Goal: Information Seeking & Learning: Compare options

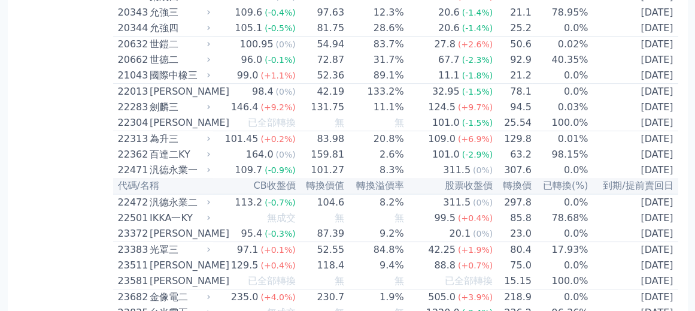
scroll to position [744, 0]
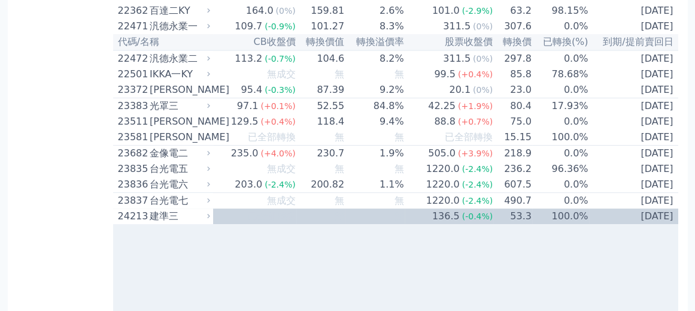
scroll to position [936, 0]
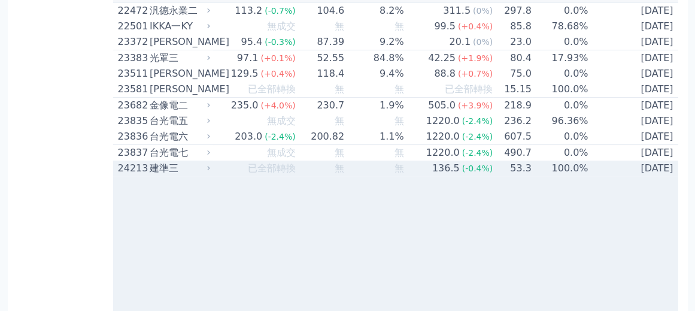
drag, startPoint x: 492, startPoint y: 175, endPoint x: 531, endPoint y: 186, distance: 40.8
drag, startPoint x: 260, startPoint y: 259, endPoint x: 319, endPoint y: 267, distance: 58.6
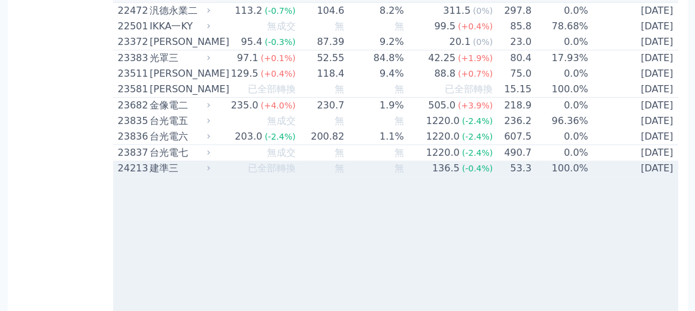
drag, startPoint x: 302, startPoint y: 282, endPoint x: 325, endPoint y: 282, distance: 22.8
drag, startPoint x: 211, startPoint y: 211, endPoint x: 317, endPoint y: 213, distance: 106.0
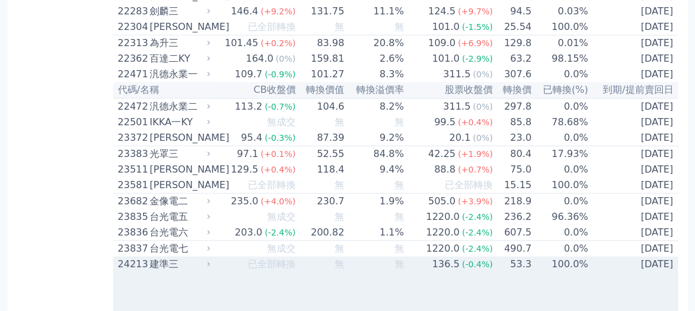
scroll to position [792, 0]
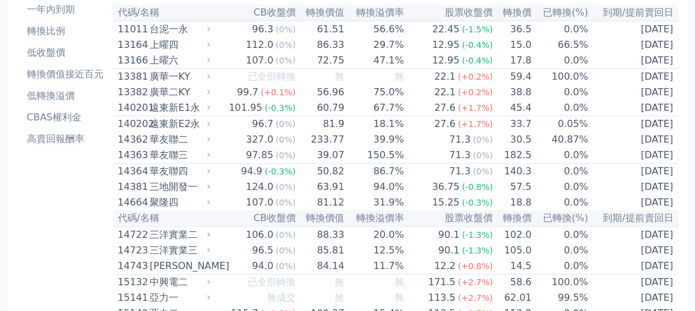
scroll to position [144, 0]
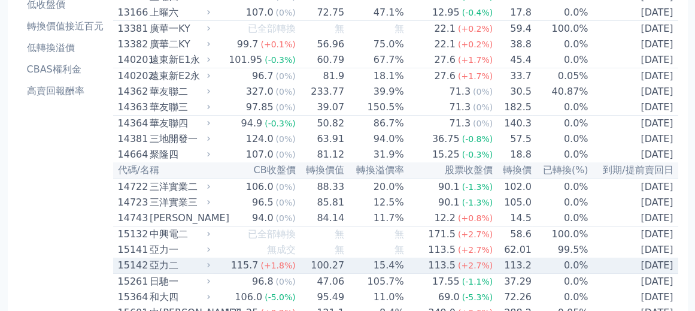
click at [208, 258] on div "亞力二" at bounding box center [179, 265] width 58 height 14
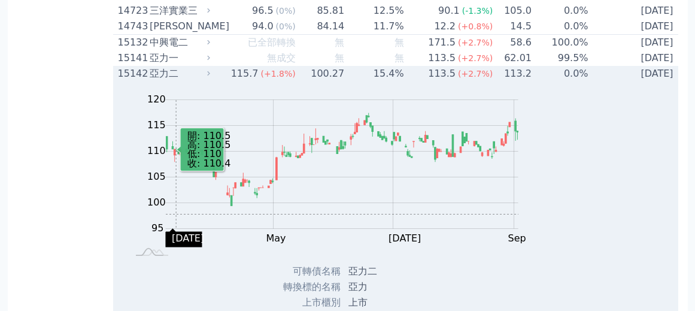
scroll to position [287, 0]
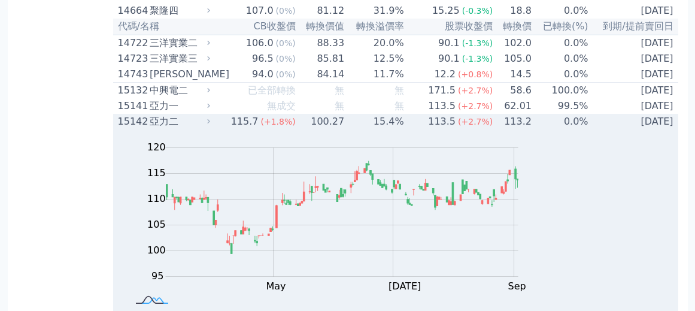
click at [168, 298] on icon at bounding box center [154, 300] width 27 height 5
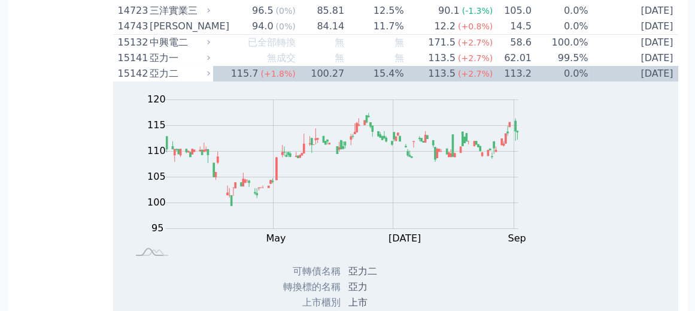
scroll to position [383, 0]
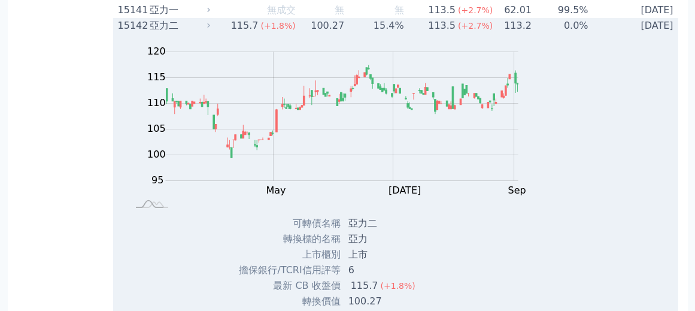
drag, startPoint x: 270, startPoint y: 227, endPoint x: 313, endPoint y: 231, distance: 43.3
drag, startPoint x: 302, startPoint y: 238, endPoint x: 310, endPoint y: 238, distance: 7.8
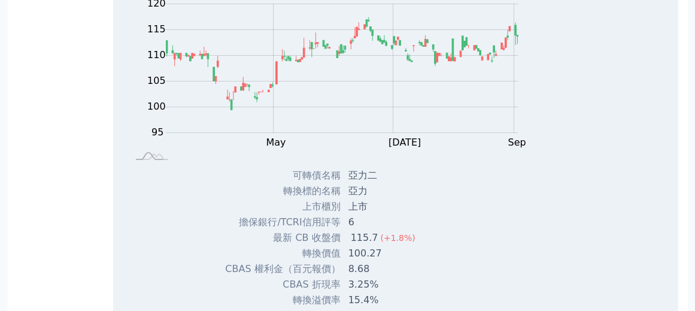
scroll to position [479, 0]
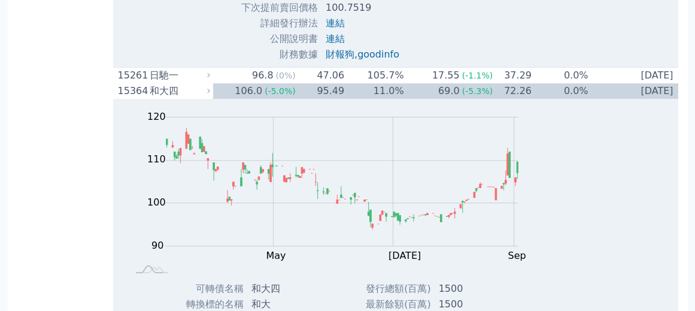
scroll to position [958, 0]
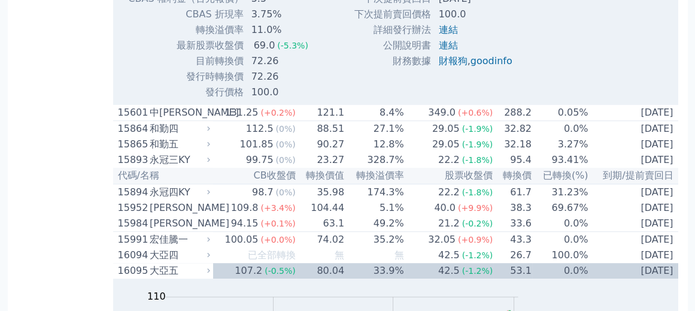
scroll to position [1341, 0]
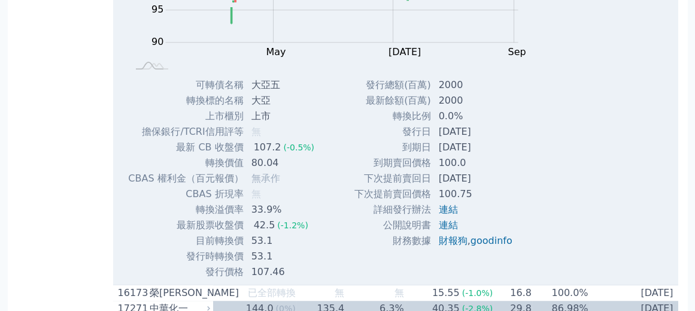
scroll to position [1725, 0]
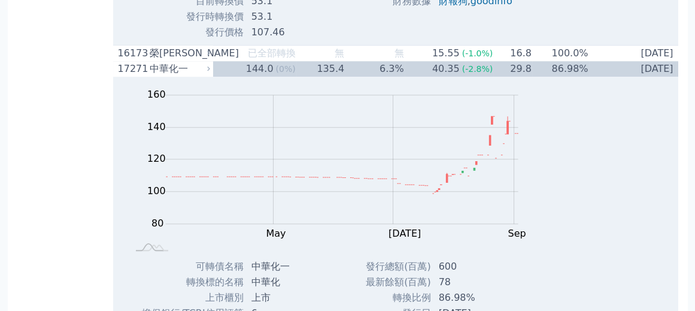
scroll to position [1820, 0]
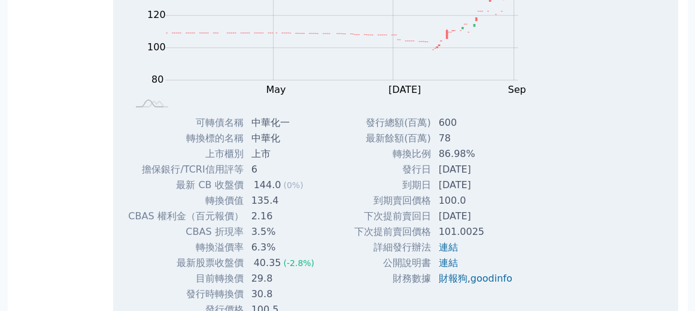
scroll to position [1964, 0]
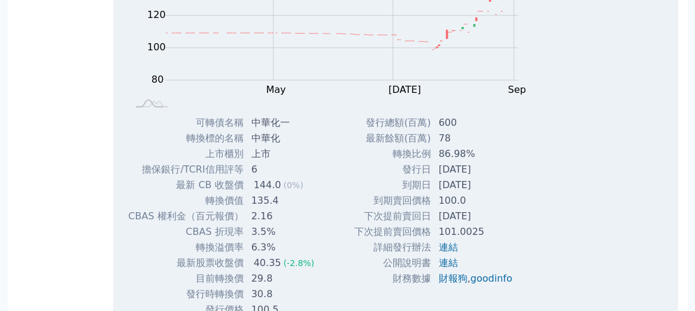
scroll to position [2012, 0]
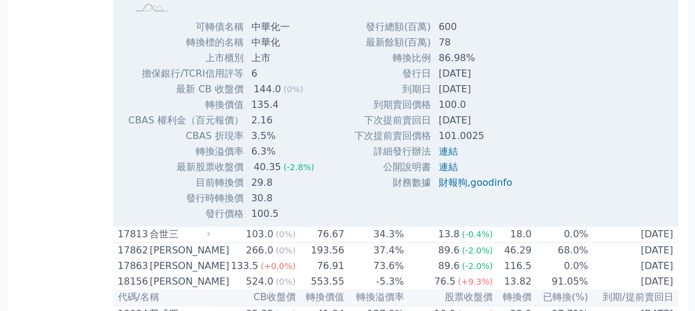
scroll to position [2108, 0]
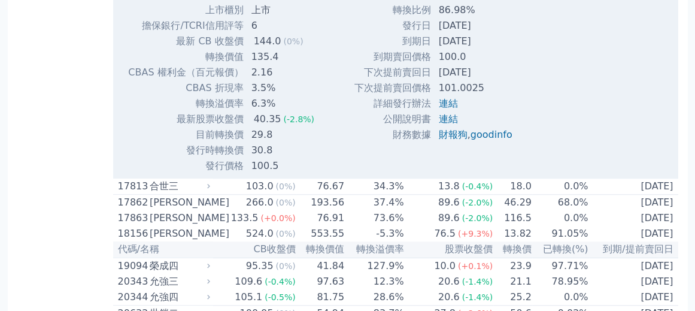
scroll to position [2156, 0]
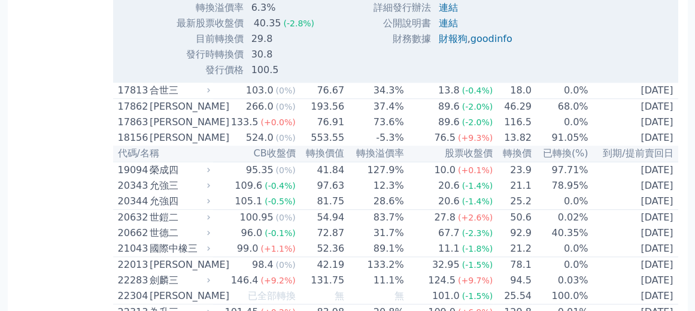
scroll to position [2347, 0]
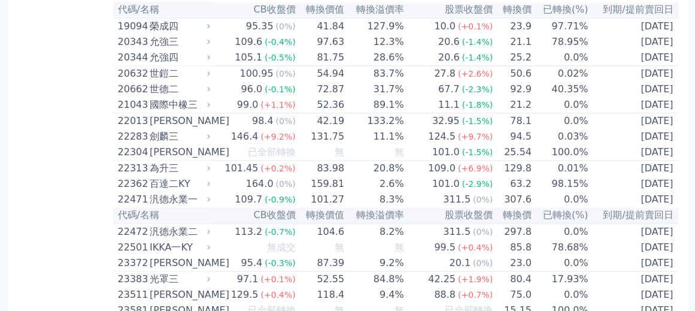
scroll to position [2395, 0]
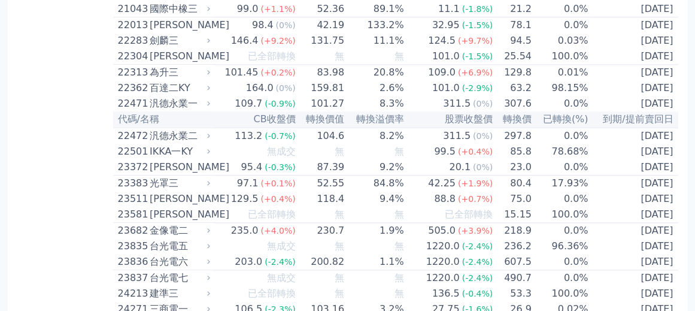
scroll to position [2443, 0]
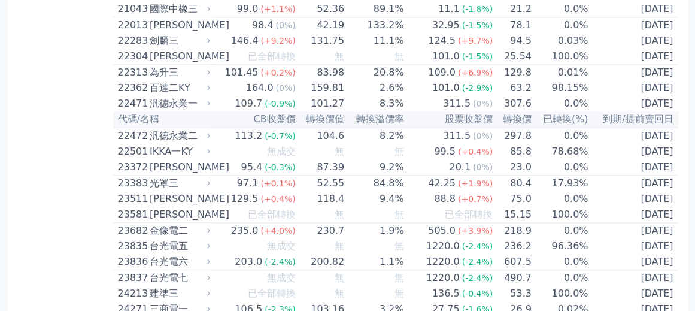
scroll to position [2491, 0]
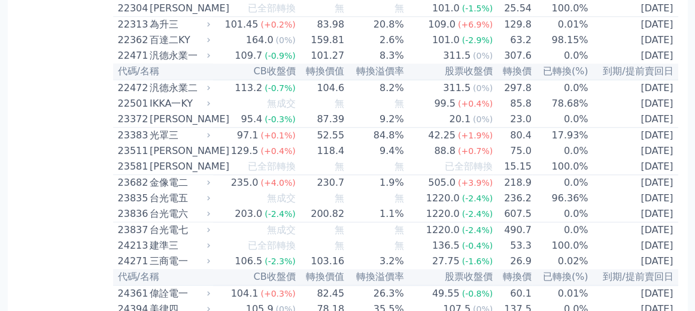
scroll to position [2539, 0]
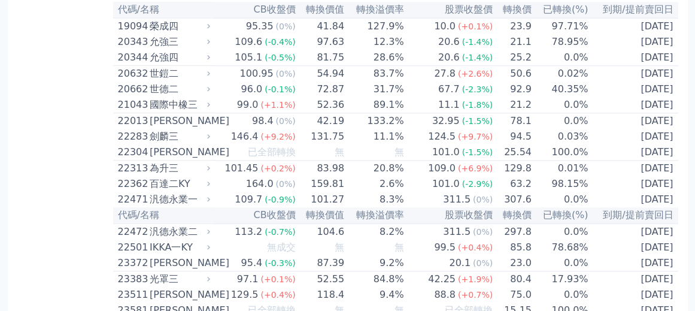
drag, startPoint x: 228, startPoint y: 98, endPoint x: 226, endPoint y: 92, distance: 6.3
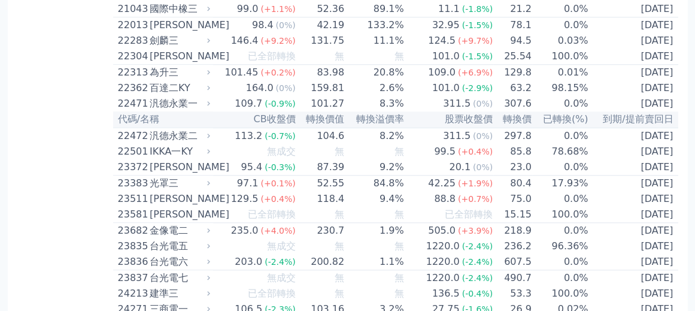
scroll to position [2491, 0]
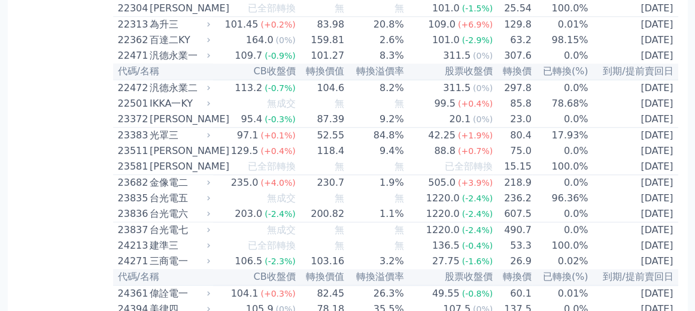
scroll to position [2635, 0]
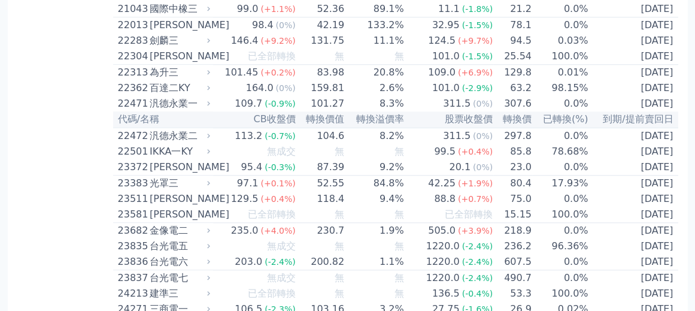
scroll to position [2491, 0]
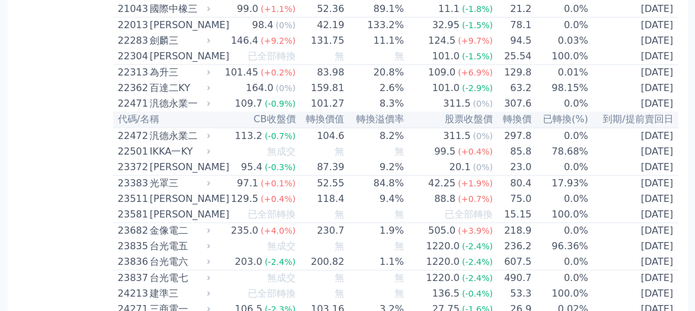
scroll to position [2587, 0]
